Goal: Navigation & Orientation: Understand site structure

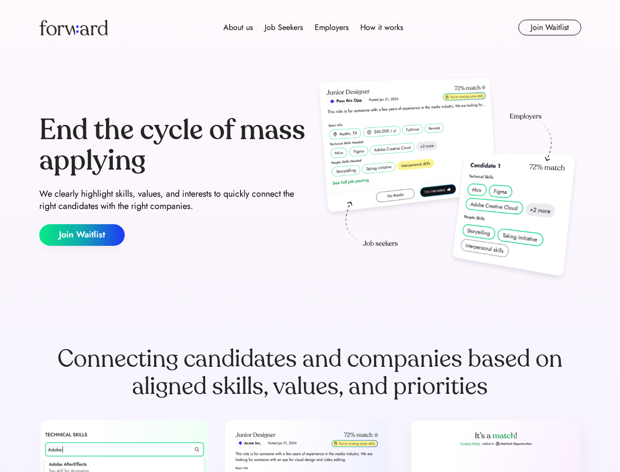
click at [310, 236] on div "End the cycle of mass applying We clearly highlight skills, values, and interes…" at bounding box center [310, 180] width 542 height 211
click at [310, 28] on div "About us Job Seekers Employers How it works" at bounding box center [313, 28] width 387 height 12
click at [74, 28] on img at bounding box center [73, 28] width 69 height 16
click at [313, 28] on div "About us Job Seekers Employers How it works" at bounding box center [313, 28] width 387 height 12
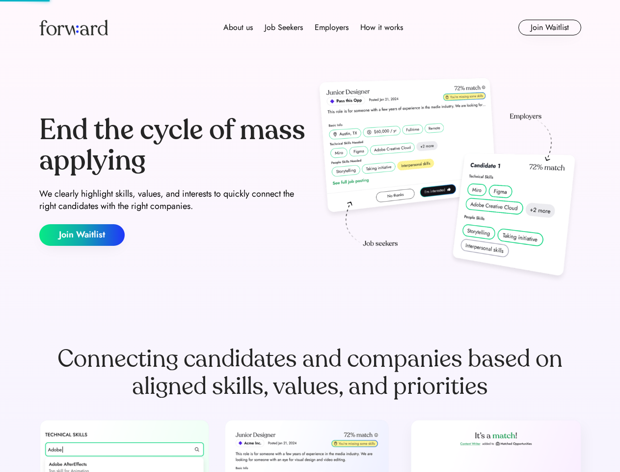
click at [238, 28] on div "About us" at bounding box center [238, 28] width 29 height 12
click at [284, 28] on div "Job Seekers" at bounding box center [284, 28] width 38 height 12
click at [332, 28] on div "Employers" at bounding box center [332, 28] width 34 height 12
click at [381, 28] on div "How it works" at bounding box center [382, 28] width 43 height 12
click at [550, 28] on button "Join Waitlist" at bounding box center [550, 28] width 63 height 16
